Goal: Task Accomplishment & Management: Manage account settings

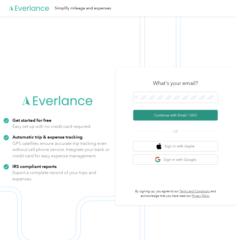
click at [164, 115] on button "Continue with Email / SSO" at bounding box center [175, 115] width 85 height 11
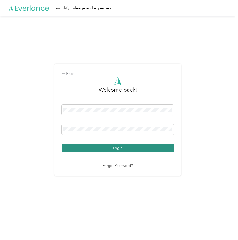
click at [123, 148] on button "Login" at bounding box center [118, 147] width 113 height 9
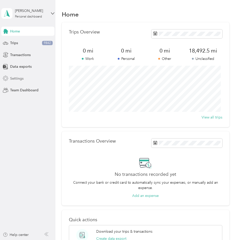
click at [18, 78] on span "Settings" at bounding box center [16, 78] width 13 height 5
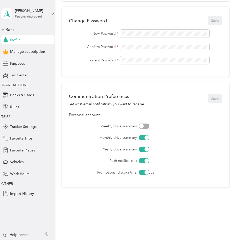
scroll to position [149, 0]
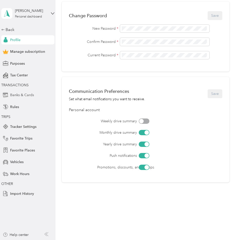
click at [22, 95] on span "Banks & Cards" at bounding box center [22, 94] width 24 height 5
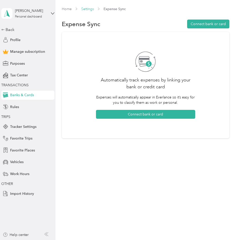
click at [91, 8] on link "Settings" at bounding box center [87, 9] width 13 height 4
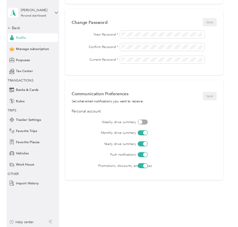
scroll to position [149, 0]
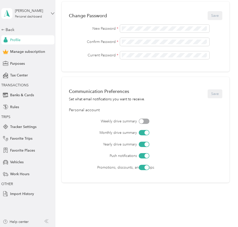
click at [53, 12] on icon at bounding box center [53, 14] width 4 height 4
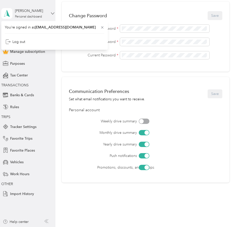
click at [54, 13] on icon at bounding box center [53, 14] width 4 height 4
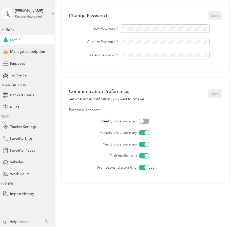
click at [53, 13] on icon at bounding box center [53, 14] width 4 height 4
click at [34, 18] on div "Personal dashboard" at bounding box center [28, 16] width 27 height 3
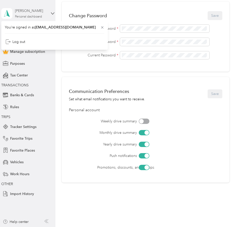
click at [34, 18] on div "Personal dashboard" at bounding box center [28, 16] width 27 height 3
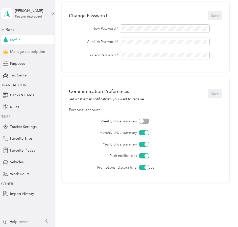
click at [27, 50] on span "Manage subscription" at bounding box center [27, 51] width 35 height 5
